Goal: Task Accomplishment & Management: Manage account settings

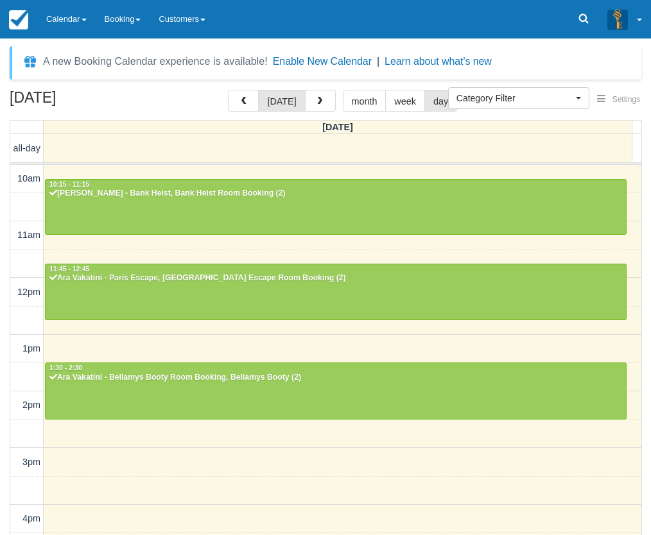
select select
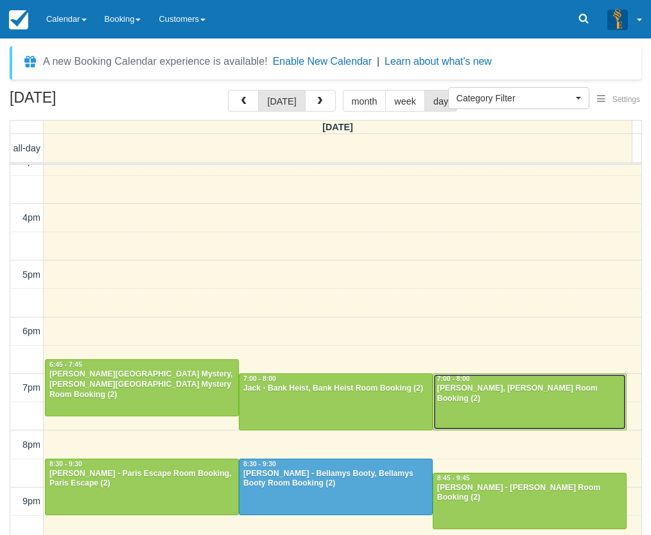
click at [557, 409] on div at bounding box center [529, 401] width 192 height 55
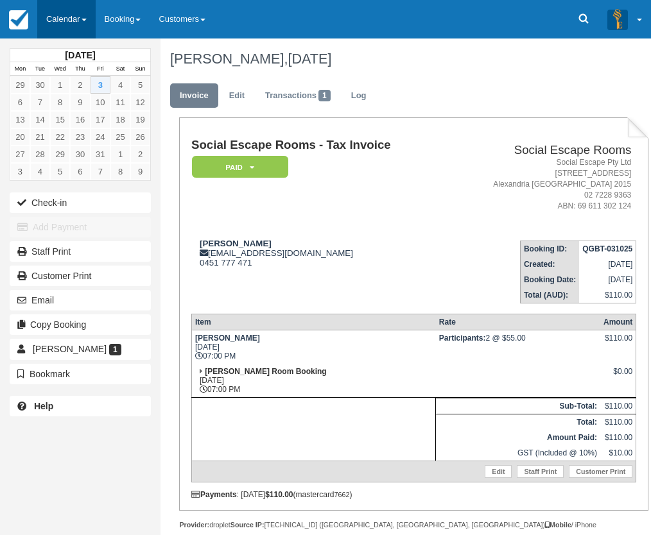
click at [69, 29] on link "Calendar" at bounding box center [66, 19] width 58 height 38
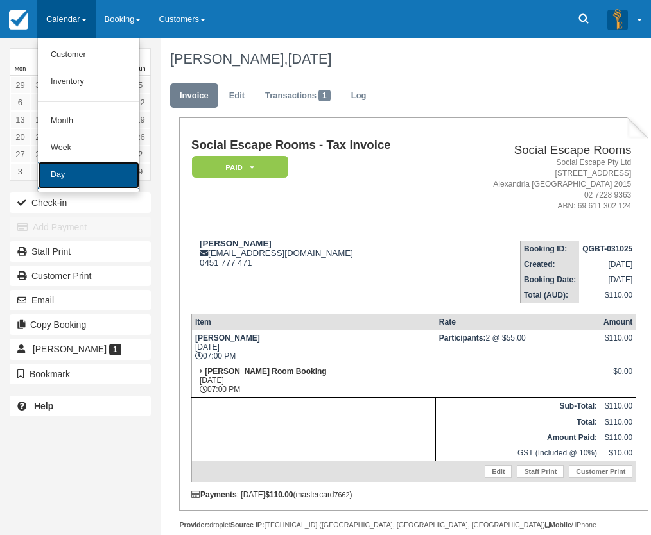
click at [101, 171] on link "Day" at bounding box center [88, 175] width 101 height 27
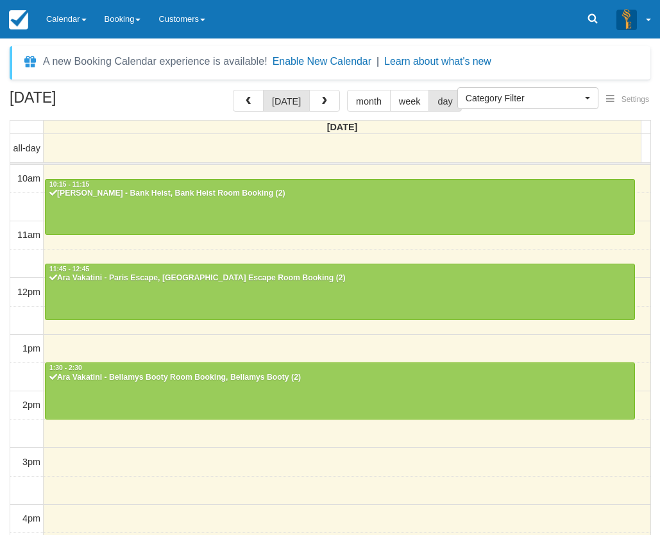
select select
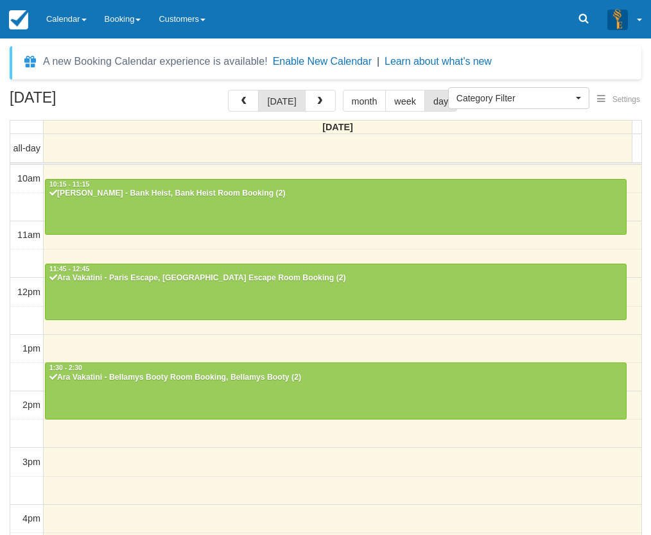
scroll to position [301, 0]
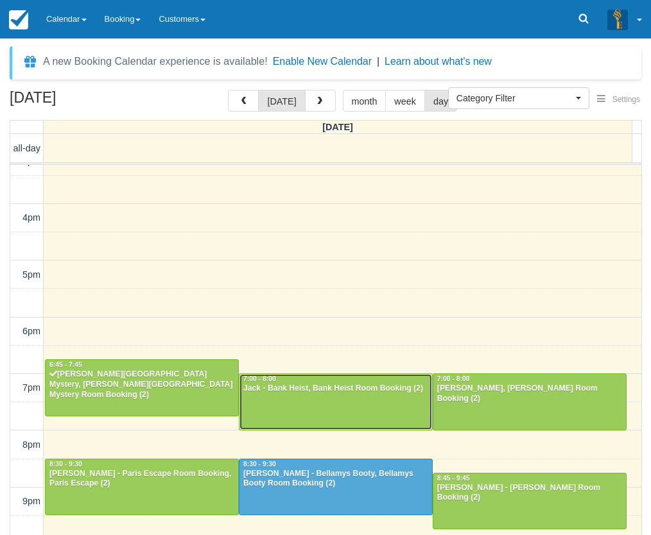
click at [342, 390] on div "Jack - Bank Heist, Bank Heist Room Booking (2)" at bounding box center [336, 389] width 186 height 10
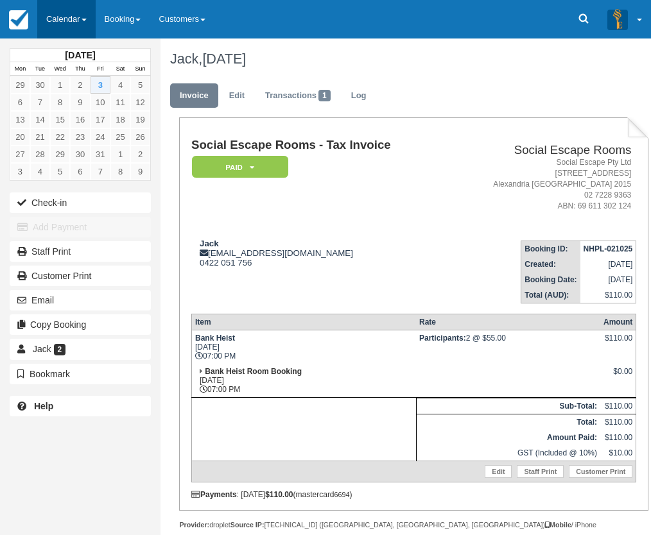
click at [64, 22] on link "Calendar" at bounding box center [66, 19] width 58 height 38
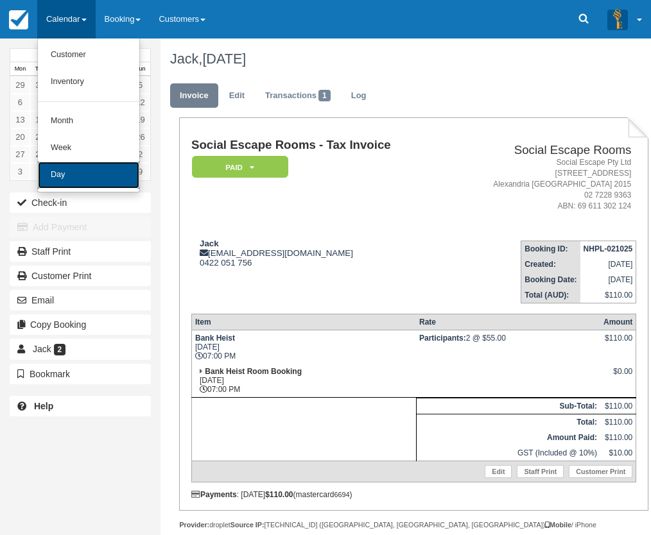
click at [72, 183] on link "Day" at bounding box center [88, 175] width 101 height 27
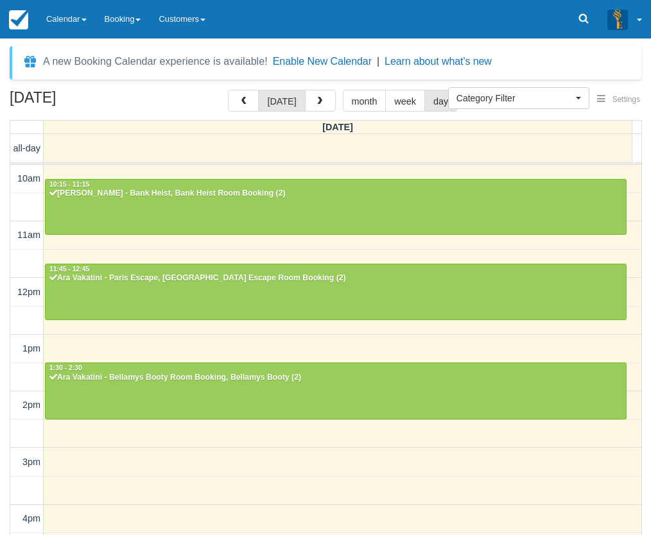
select select
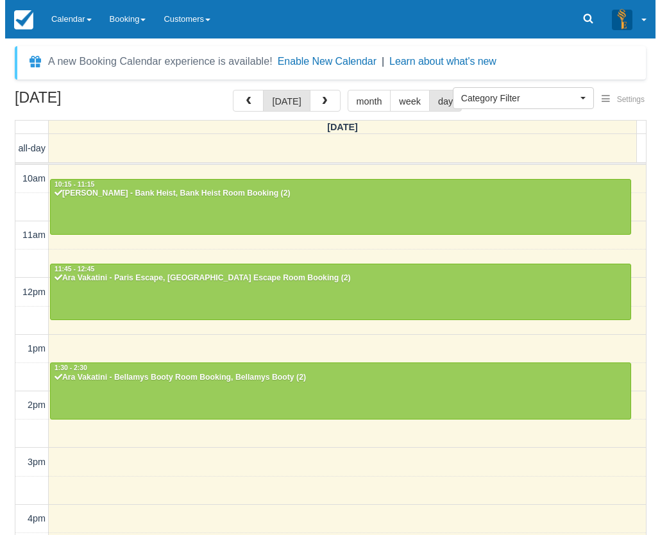
scroll to position [301, 0]
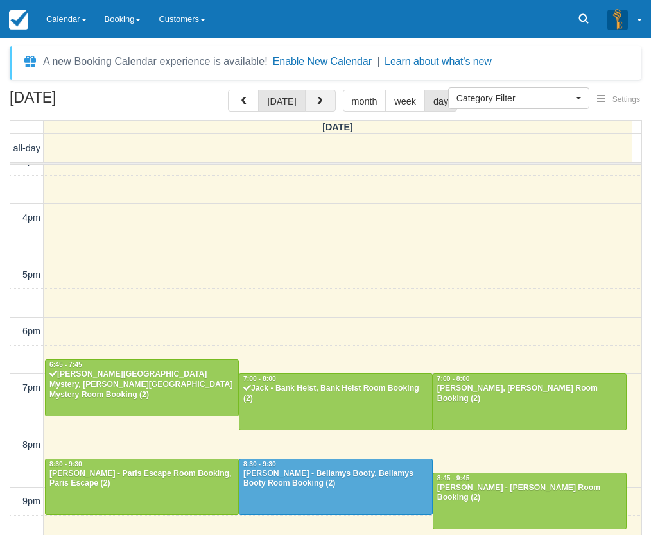
click at [323, 96] on button "button" at bounding box center [320, 101] width 31 height 22
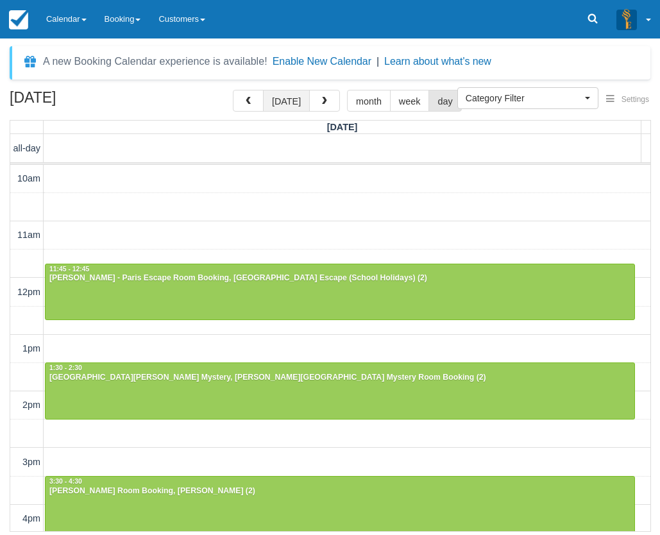
click at [298, 101] on button "[DATE]" at bounding box center [286, 101] width 47 height 22
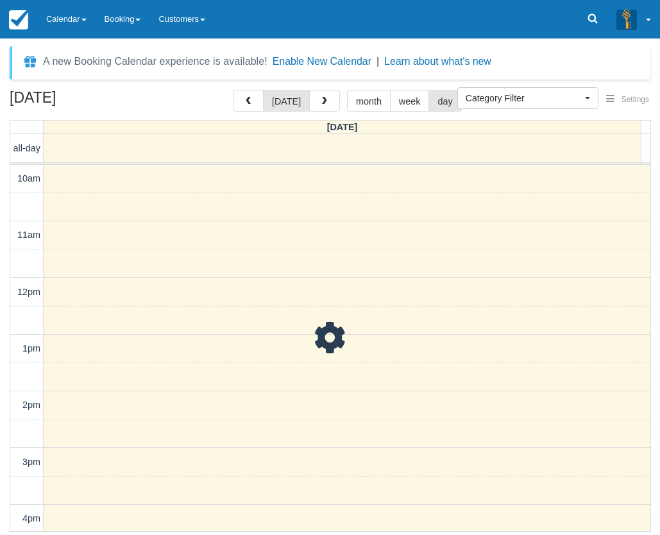
scroll to position [342, 0]
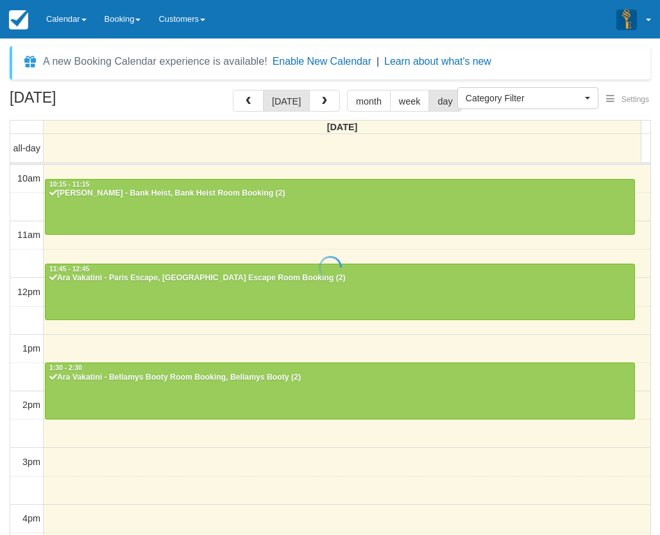
select select
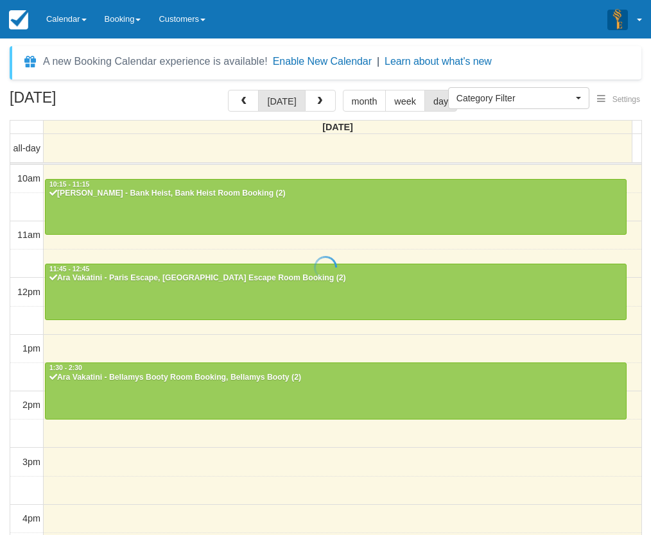
scroll to position [301, 0]
